Goal: Task Accomplishment & Management: Complete application form

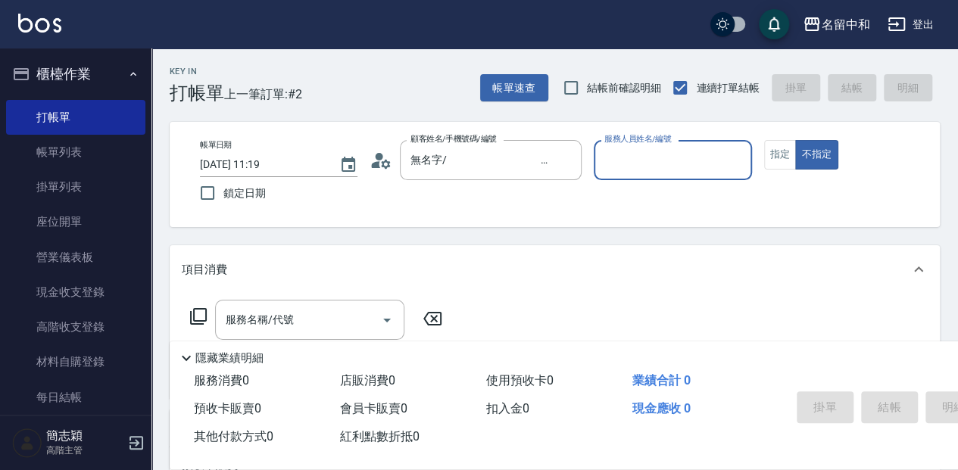
type input "*"
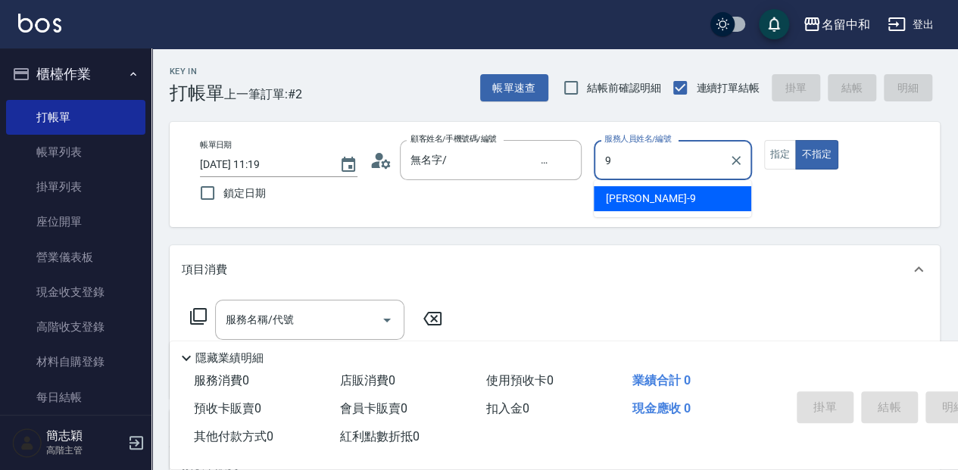
type input "[PERSON_NAME]-9"
type button "false"
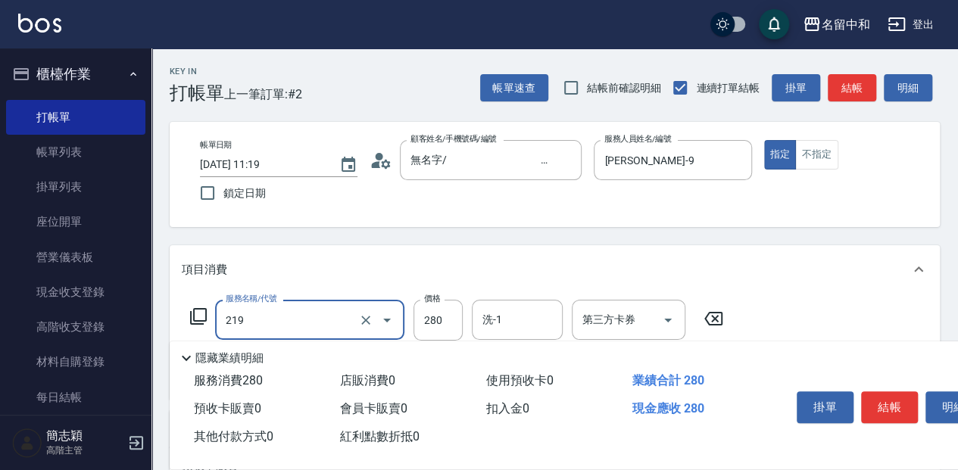
type input "洗髮280(219)"
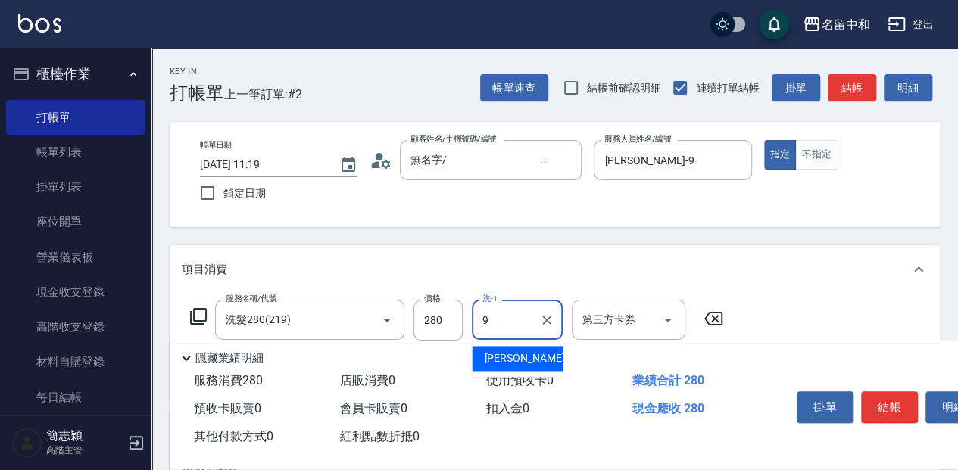
type input "[PERSON_NAME]-9"
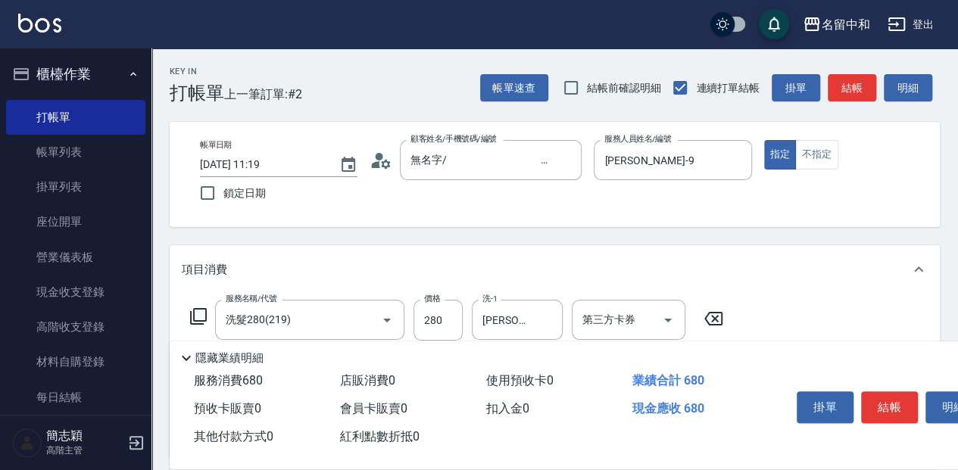
type input "剪髮(400)(401)"
type input "450"
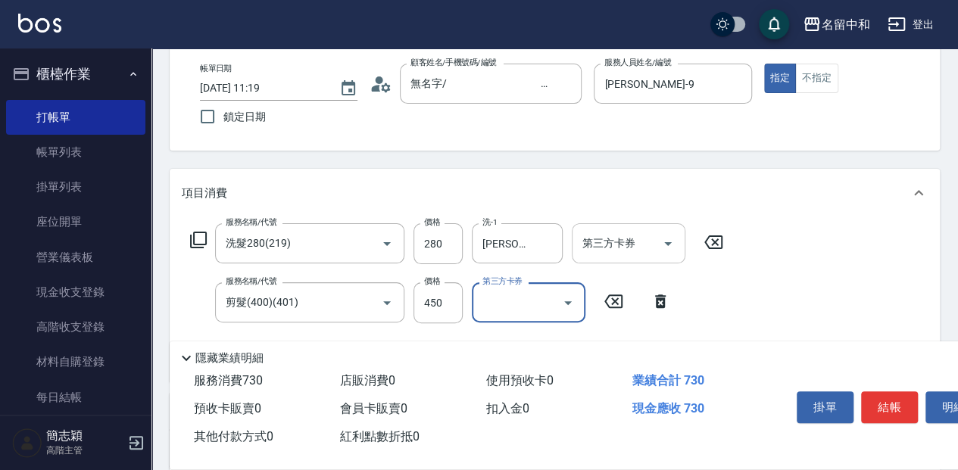
scroll to position [101, 0]
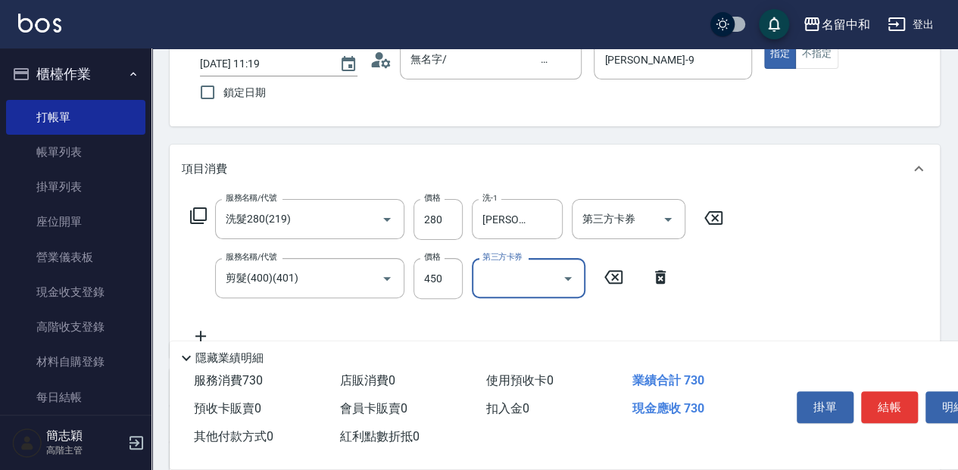
click at [196, 220] on icon at bounding box center [198, 215] width 17 height 17
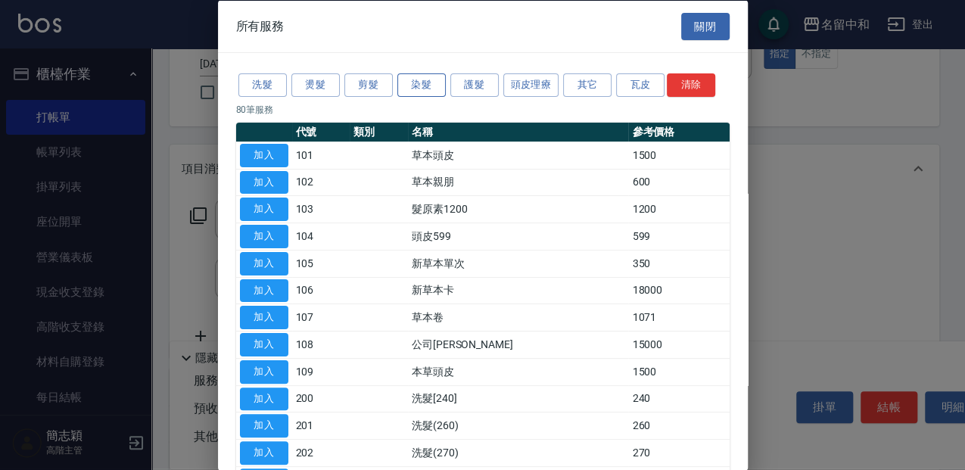
click at [435, 82] on button "染髮" at bounding box center [422, 84] width 48 height 23
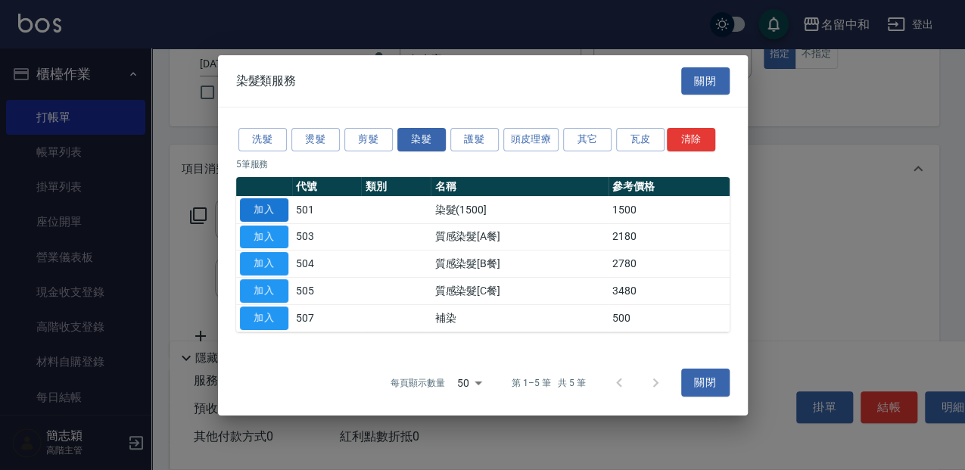
click at [273, 202] on button "加入" at bounding box center [264, 209] width 48 height 23
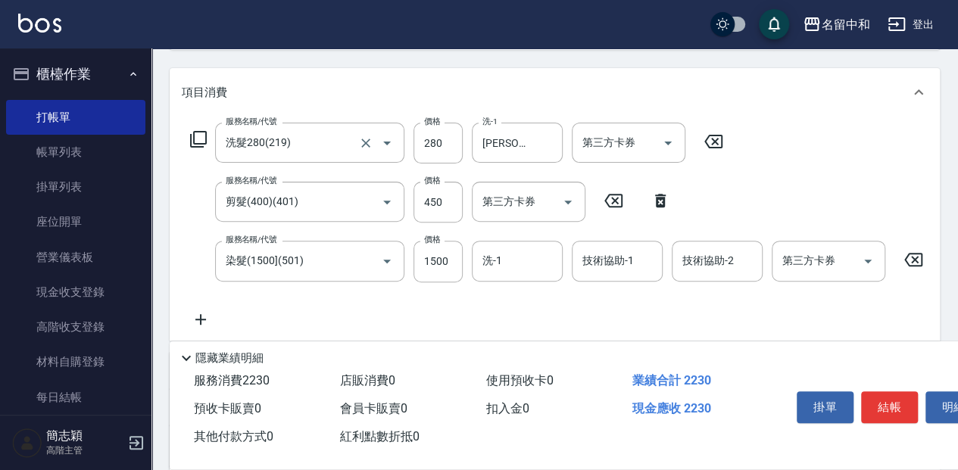
scroll to position [201, 0]
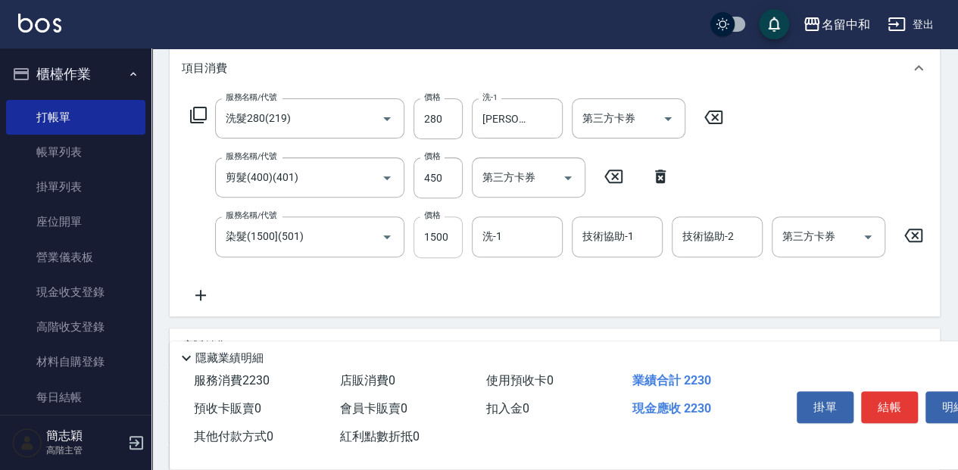
click at [460, 242] on input "1500" at bounding box center [437, 237] width 49 height 41
type input "2000"
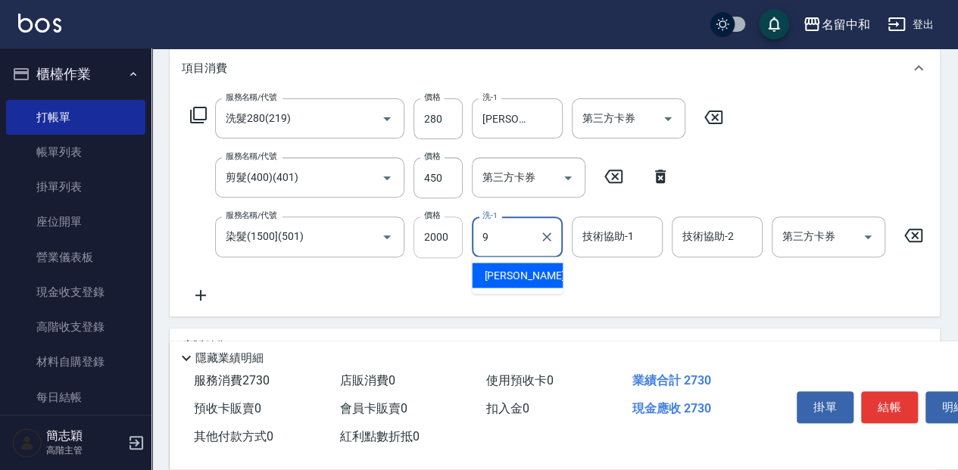
type input "[PERSON_NAME]-9"
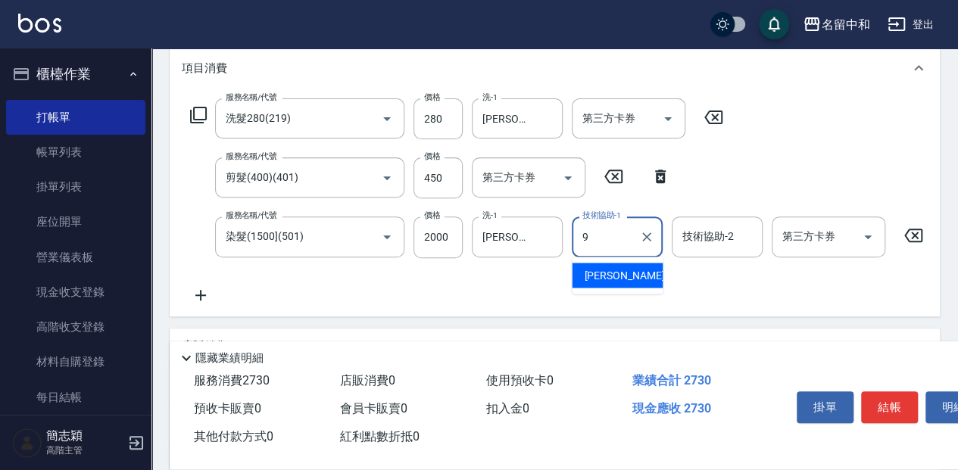
type input "[PERSON_NAME]-9"
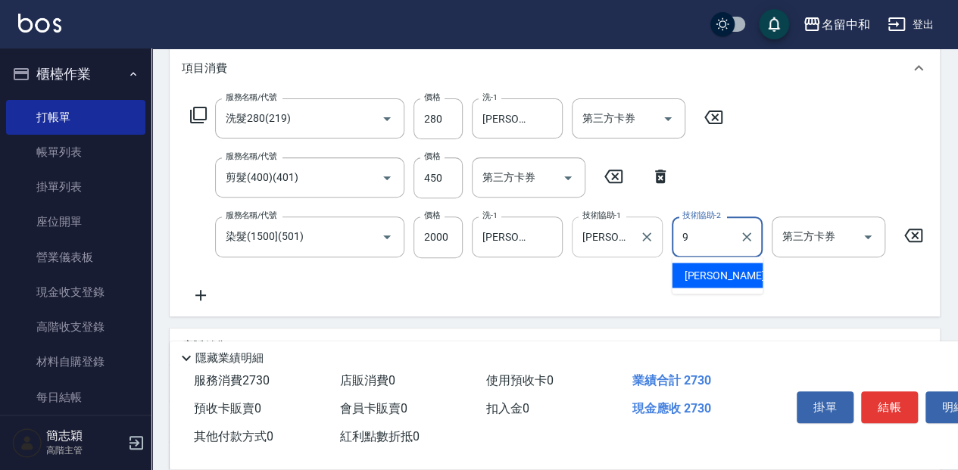
type input "[PERSON_NAME]-9"
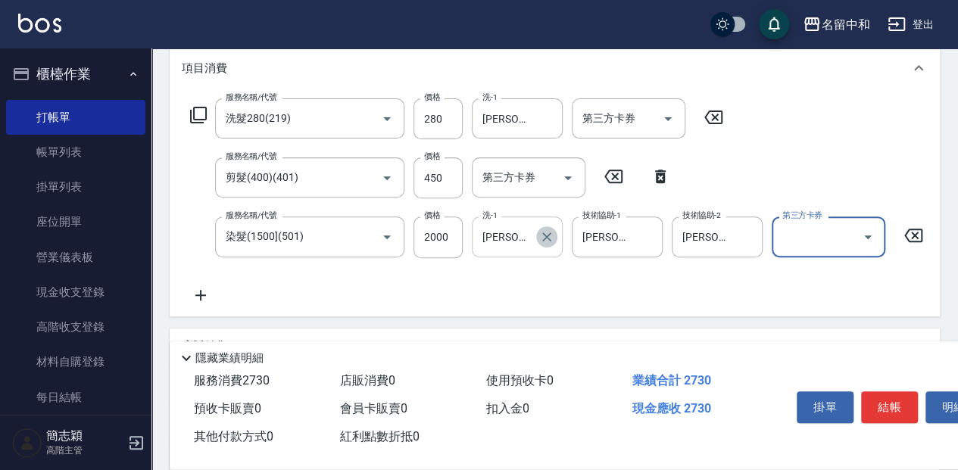
click at [545, 235] on icon "Clear" at bounding box center [546, 236] width 9 height 9
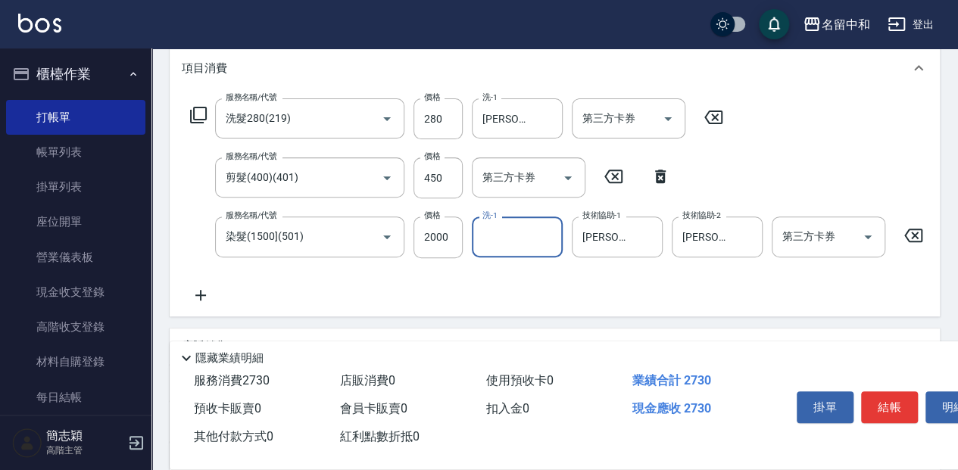
click at [198, 111] on icon at bounding box center [198, 115] width 18 height 18
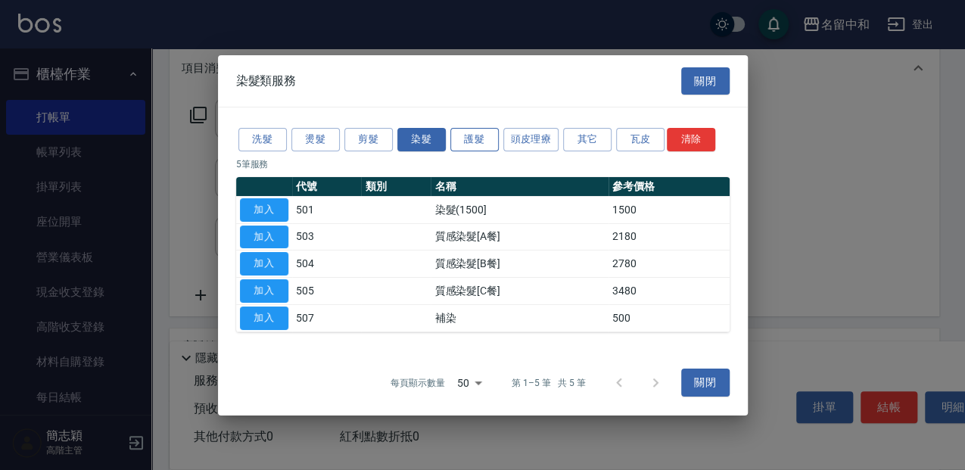
click at [477, 136] on button "護髮" at bounding box center [475, 139] width 48 height 23
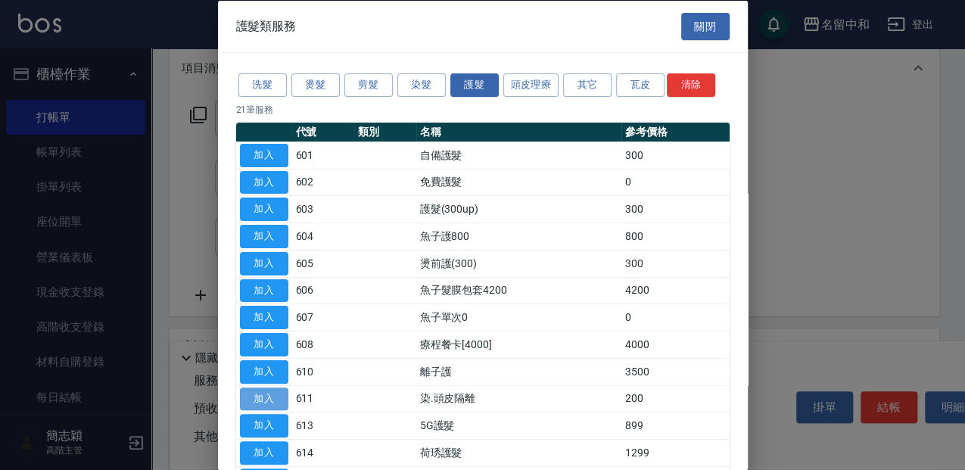
click at [269, 392] on button "加入" at bounding box center [264, 398] width 48 height 23
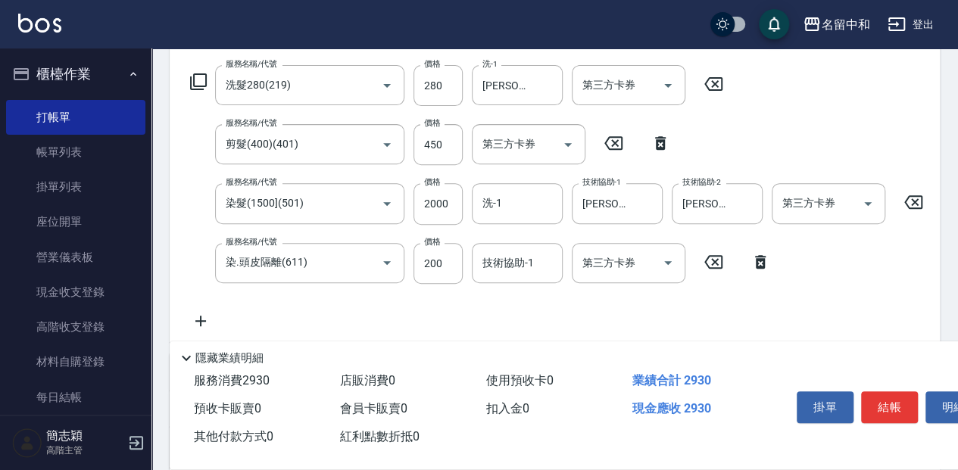
scroll to position [252, 0]
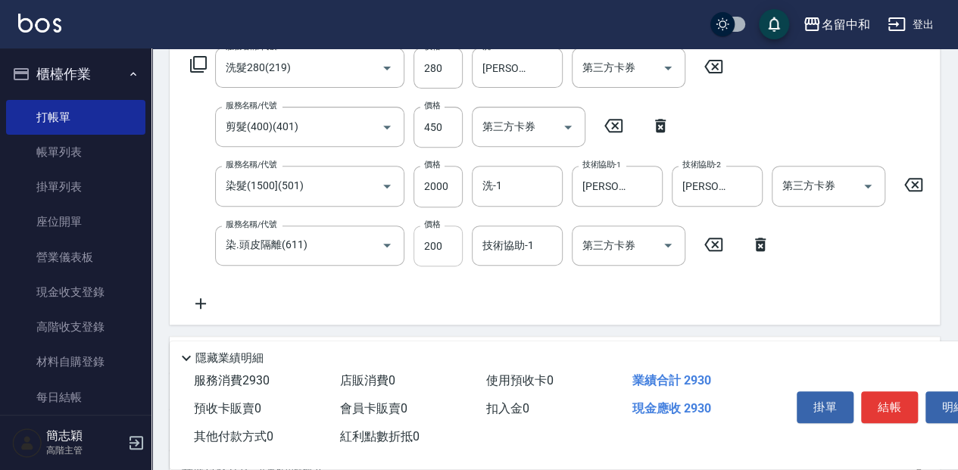
click at [447, 244] on input "200" at bounding box center [437, 246] width 49 height 41
type input "300"
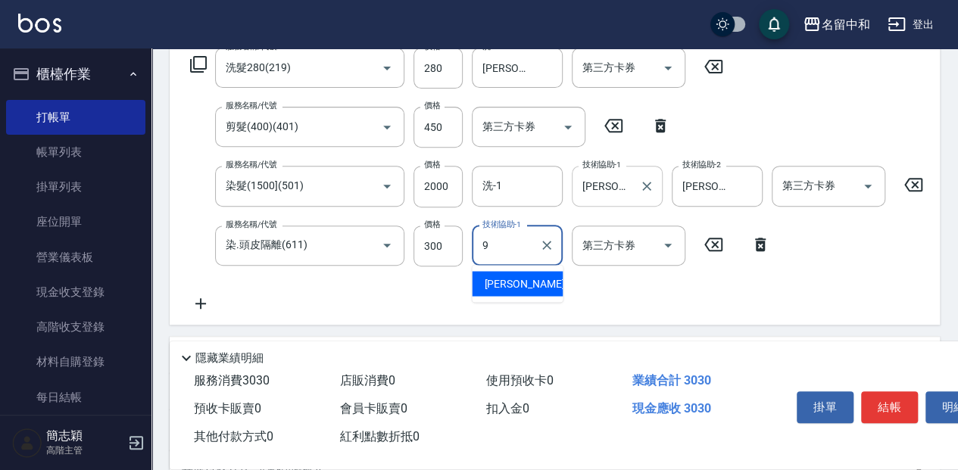
type input "[PERSON_NAME]-9"
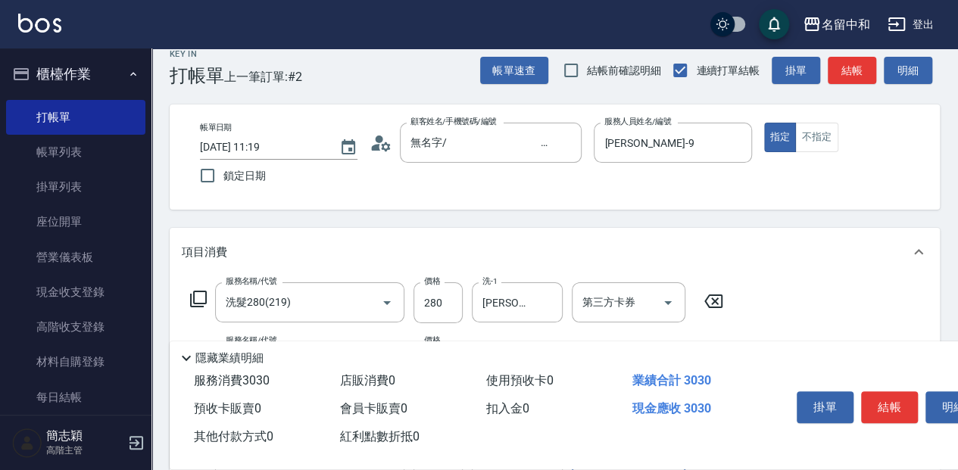
scroll to position [0, 0]
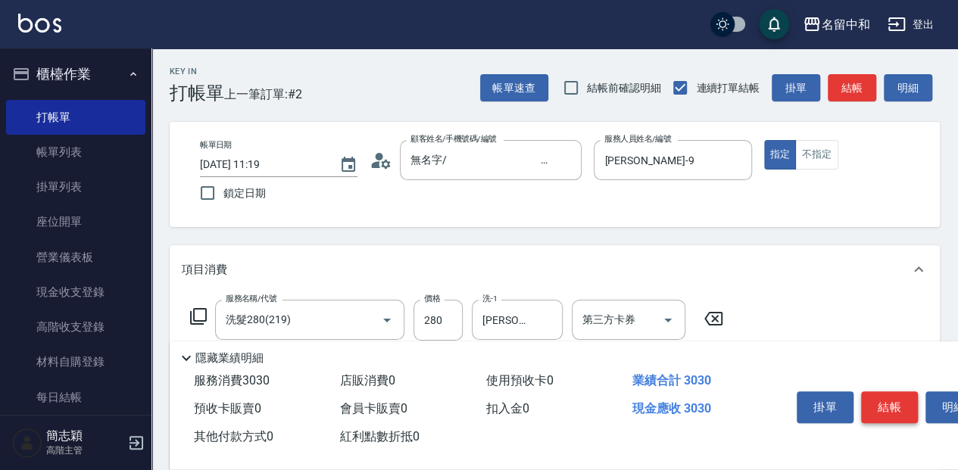
click at [880, 394] on button "結帳" at bounding box center [889, 407] width 57 height 32
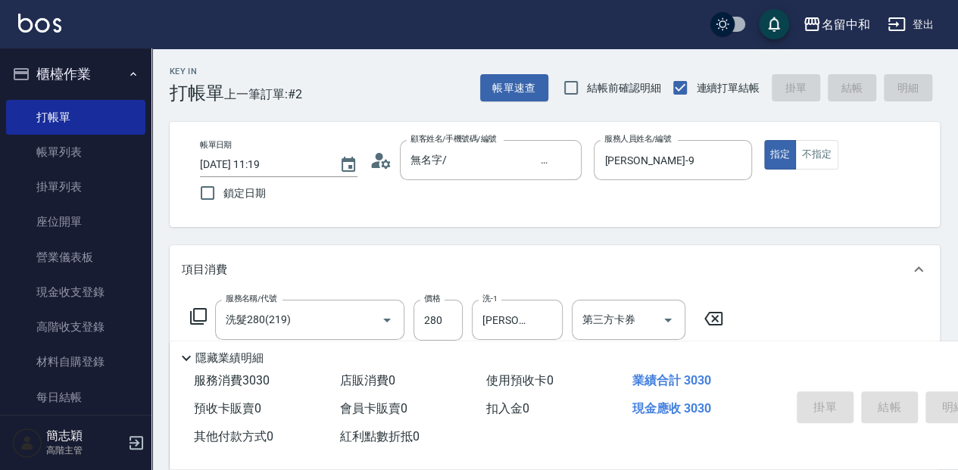
type input "[DATE] 13:02"
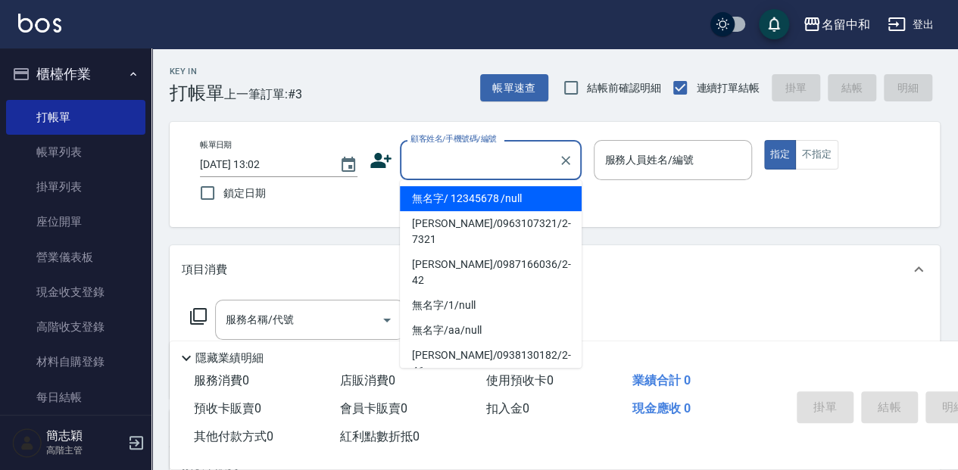
type input "無名字/ 12345678 /null"
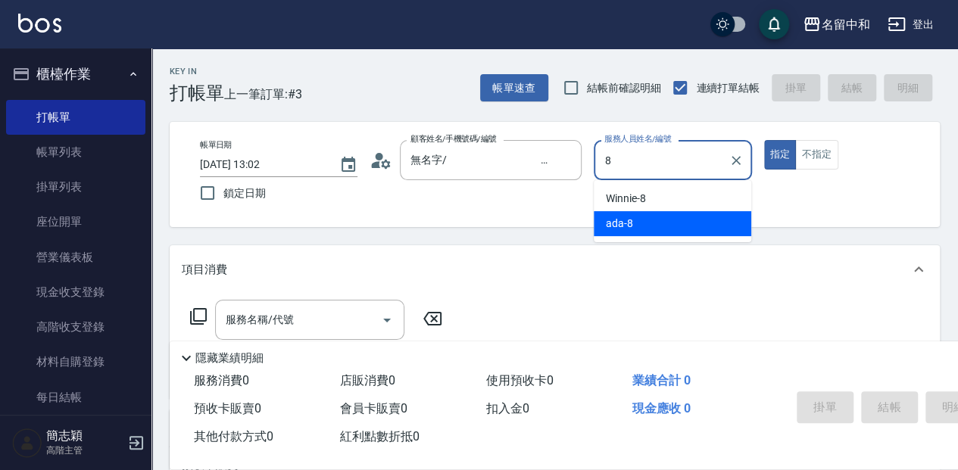
type input "ada-8"
type button "true"
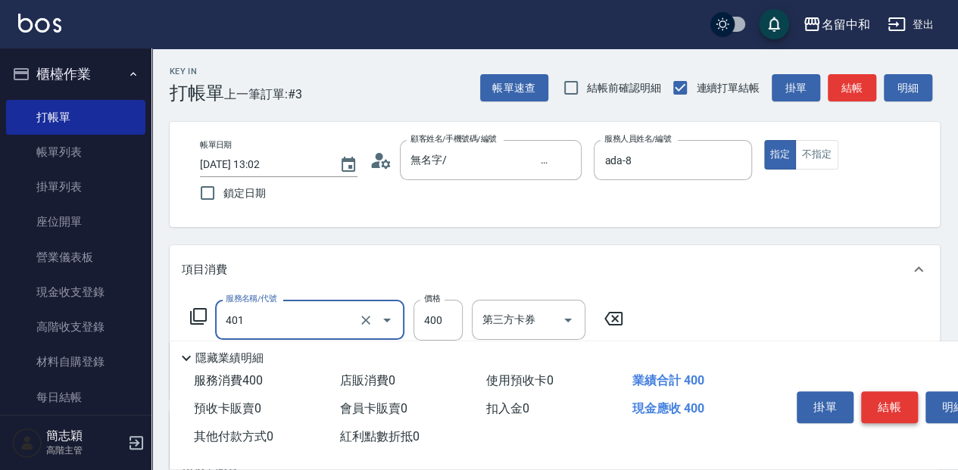
type input "剪髮(400)(401)"
click at [898, 393] on button "結帳" at bounding box center [889, 407] width 57 height 32
